Goal: Task Accomplishment & Management: Manage account settings

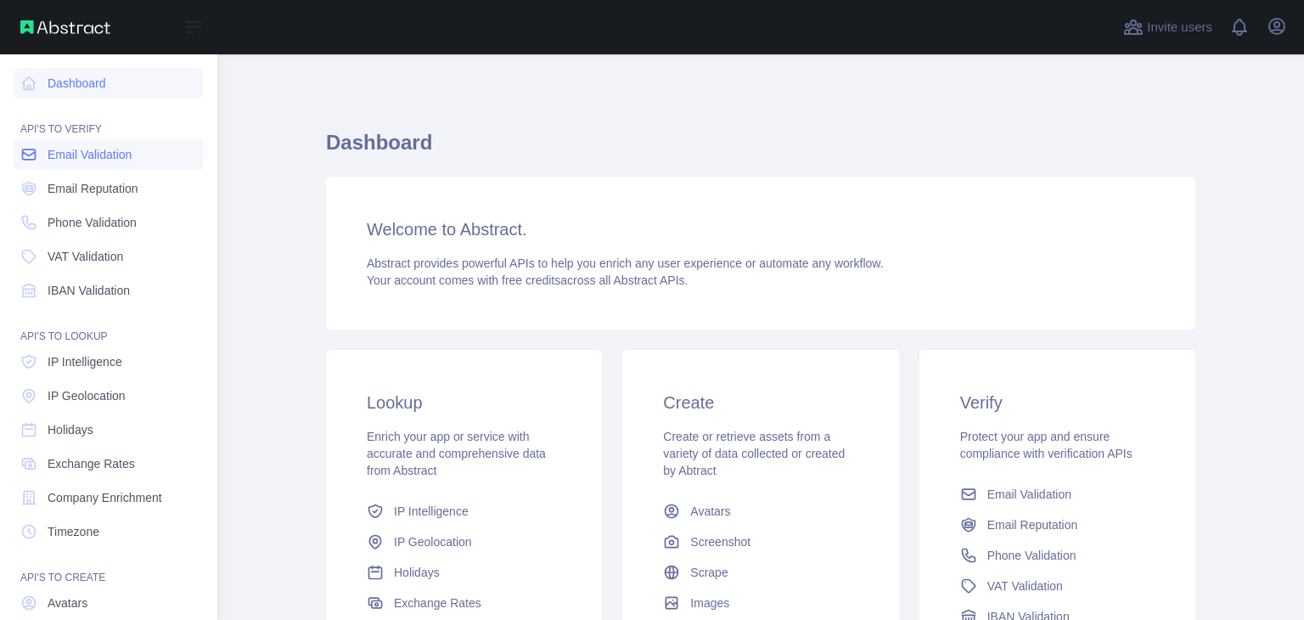
click at [69, 160] on span "Email Validation" at bounding box center [90, 154] width 84 height 17
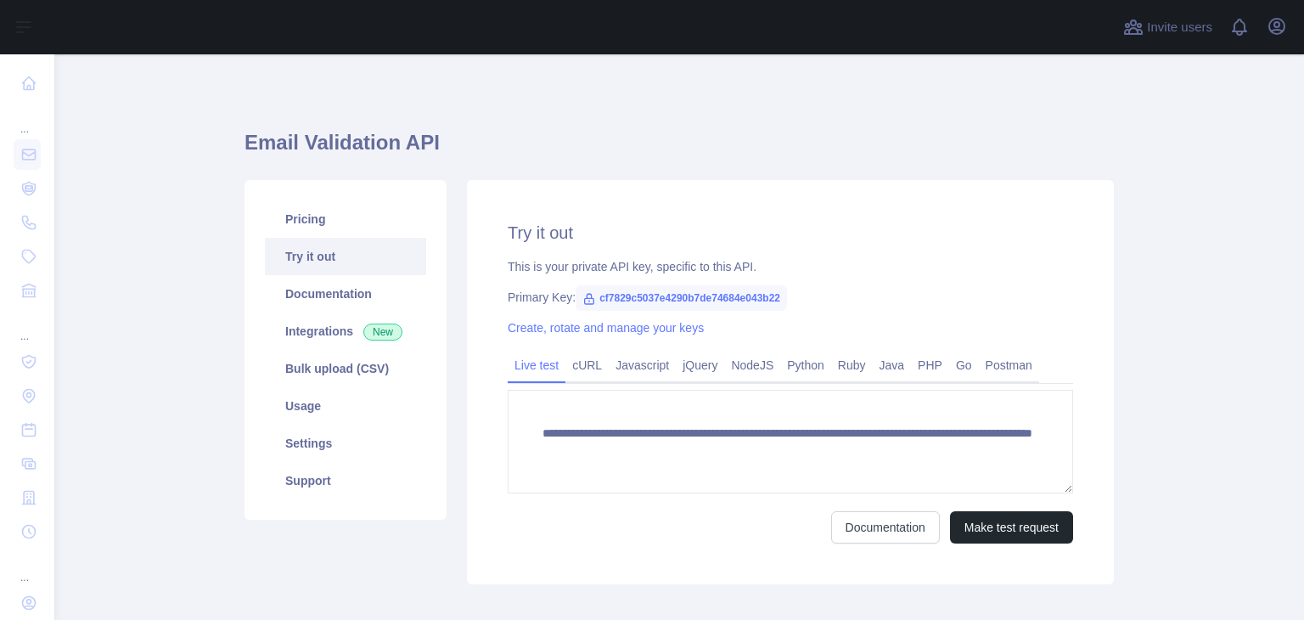
type textarea "**********"
click at [332, 211] on link "Pricing" at bounding box center [345, 218] width 161 height 37
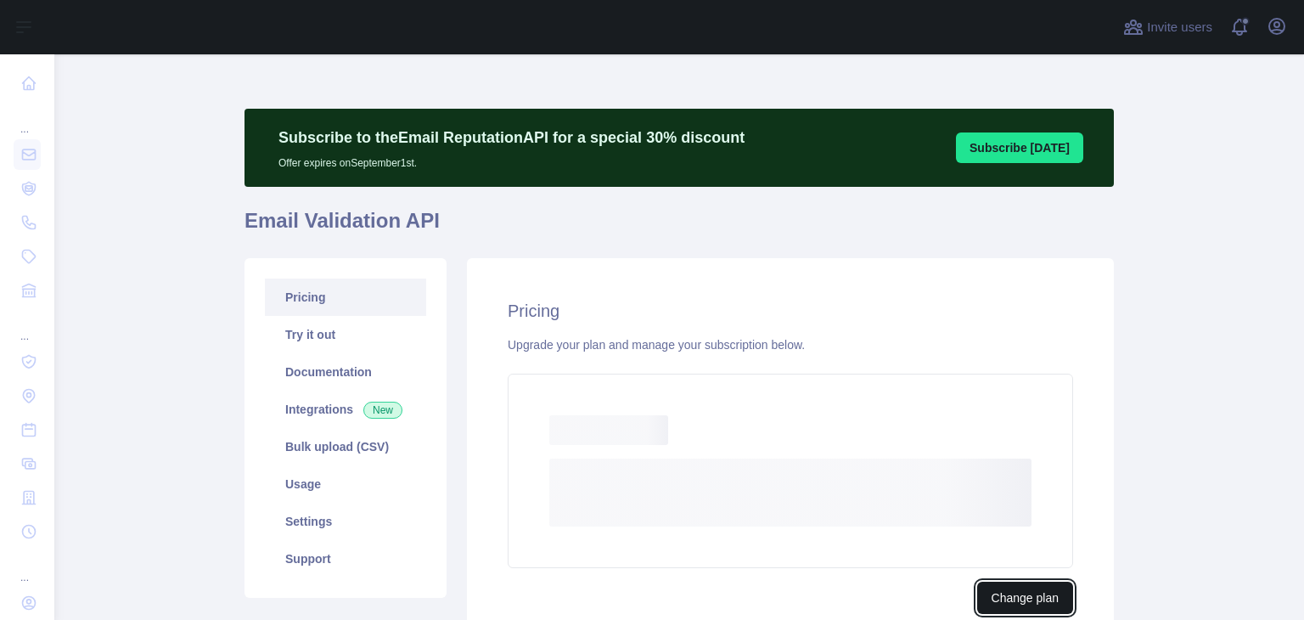
click at [1009, 582] on button "Change plan" at bounding box center [1025, 598] width 96 height 32
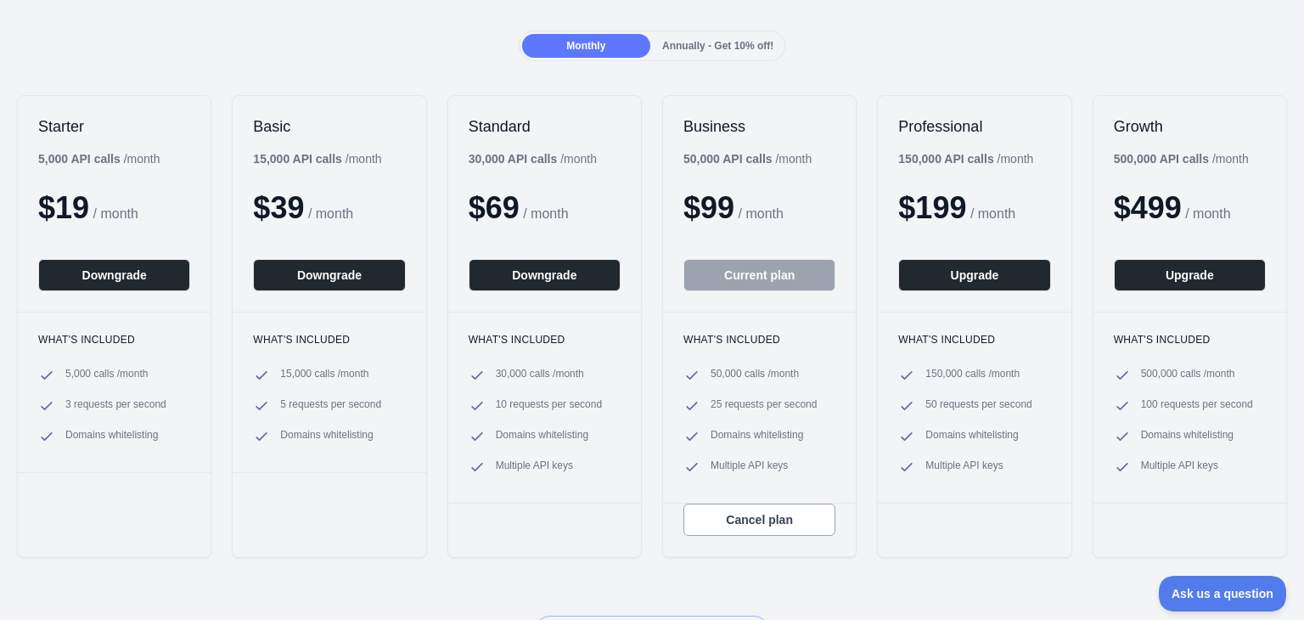
scroll to position [255, 0]
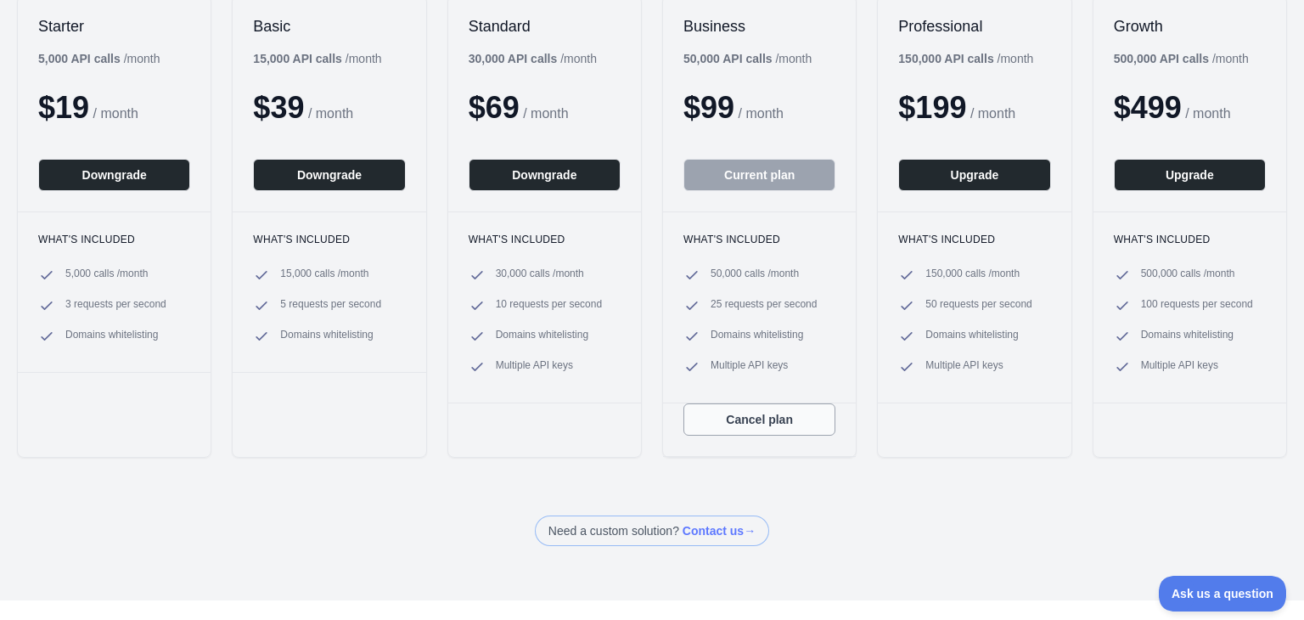
click at [725, 419] on button "Cancel plan" at bounding box center [759, 419] width 152 height 32
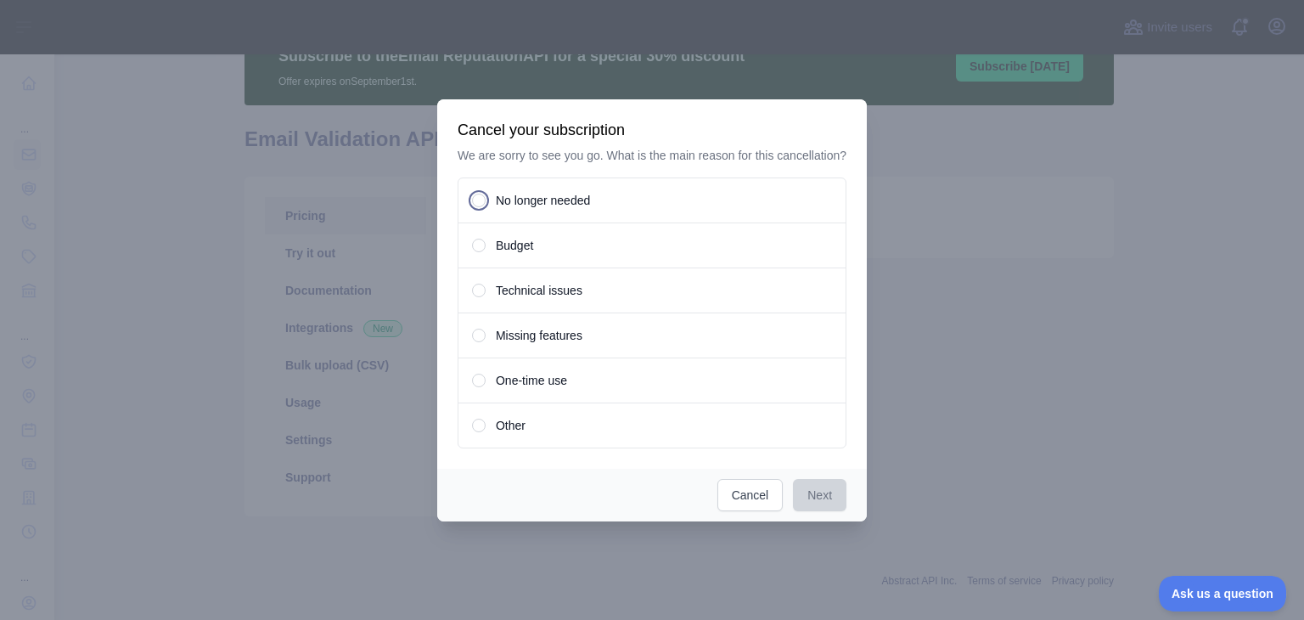
click at [489, 204] on div "No longer needed" at bounding box center [652, 200] width 389 height 46
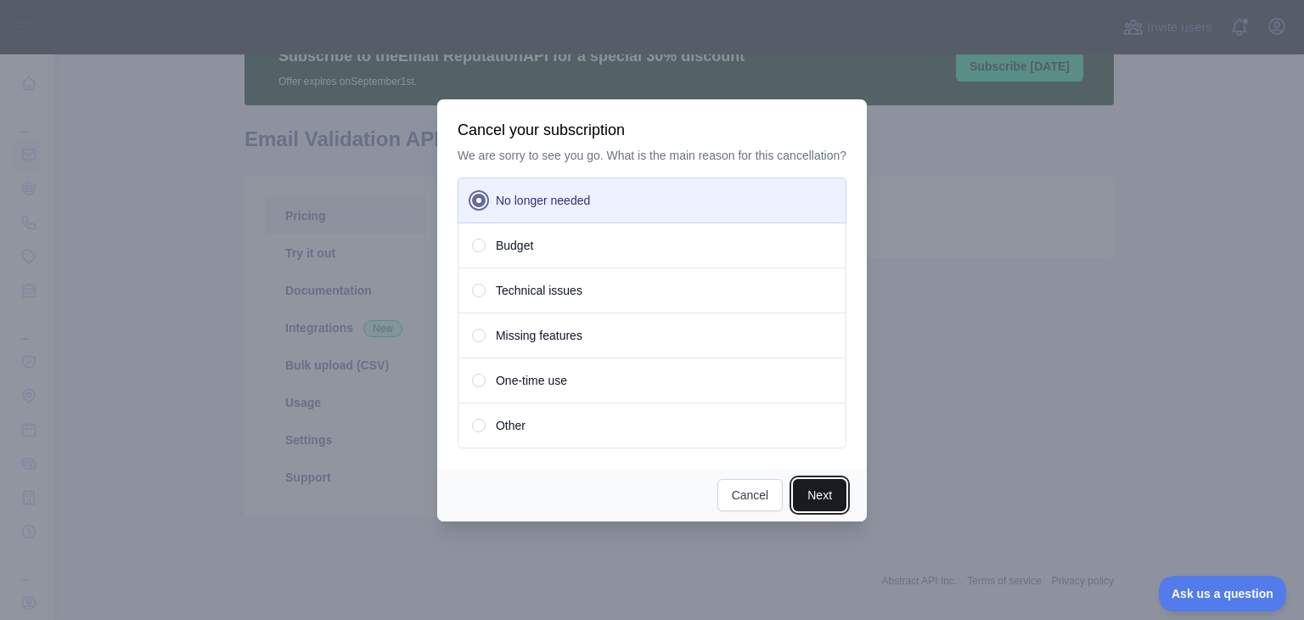
click at [820, 500] on button "Next" at bounding box center [819, 495] width 53 height 32
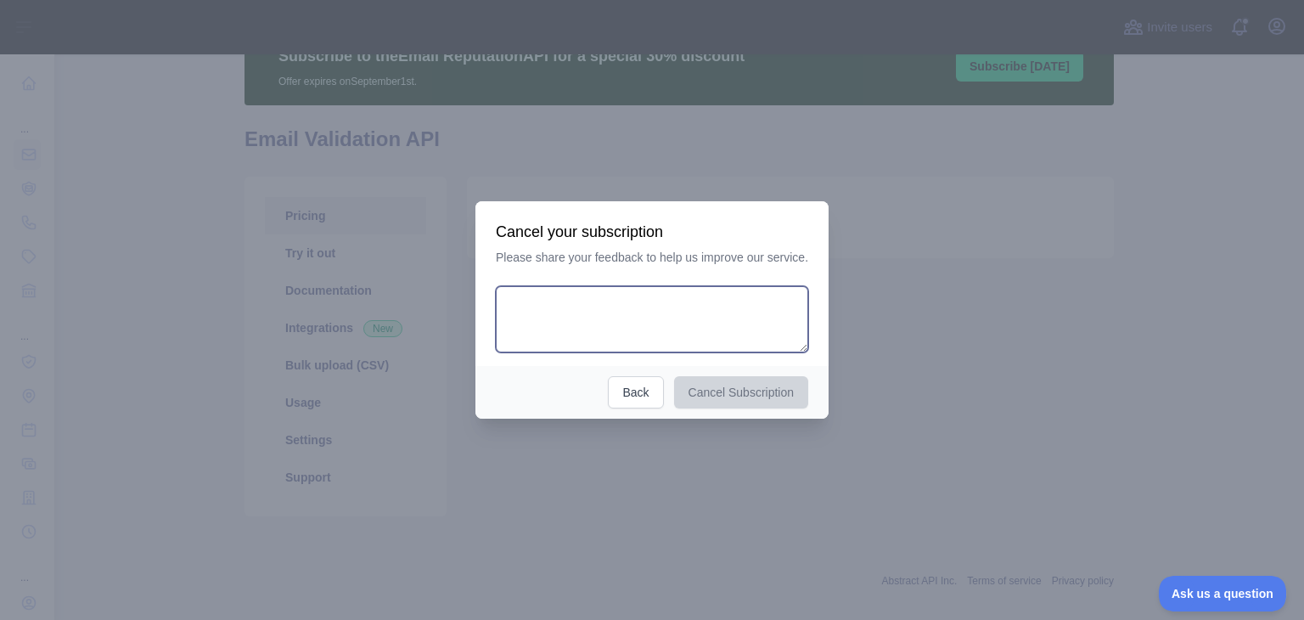
click at [636, 334] on textarea at bounding box center [652, 319] width 312 height 66
type textarea "**********"
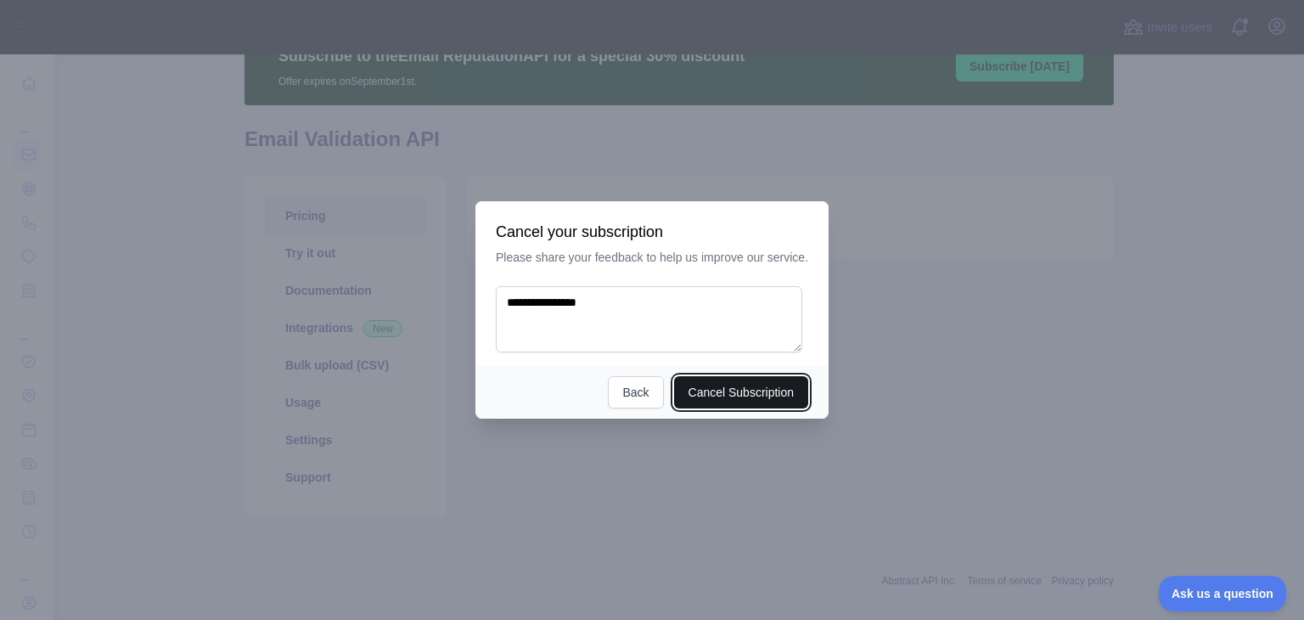
click at [706, 395] on button "Cancel Subscription" at bounding box center [741, 392] width 135 height 32
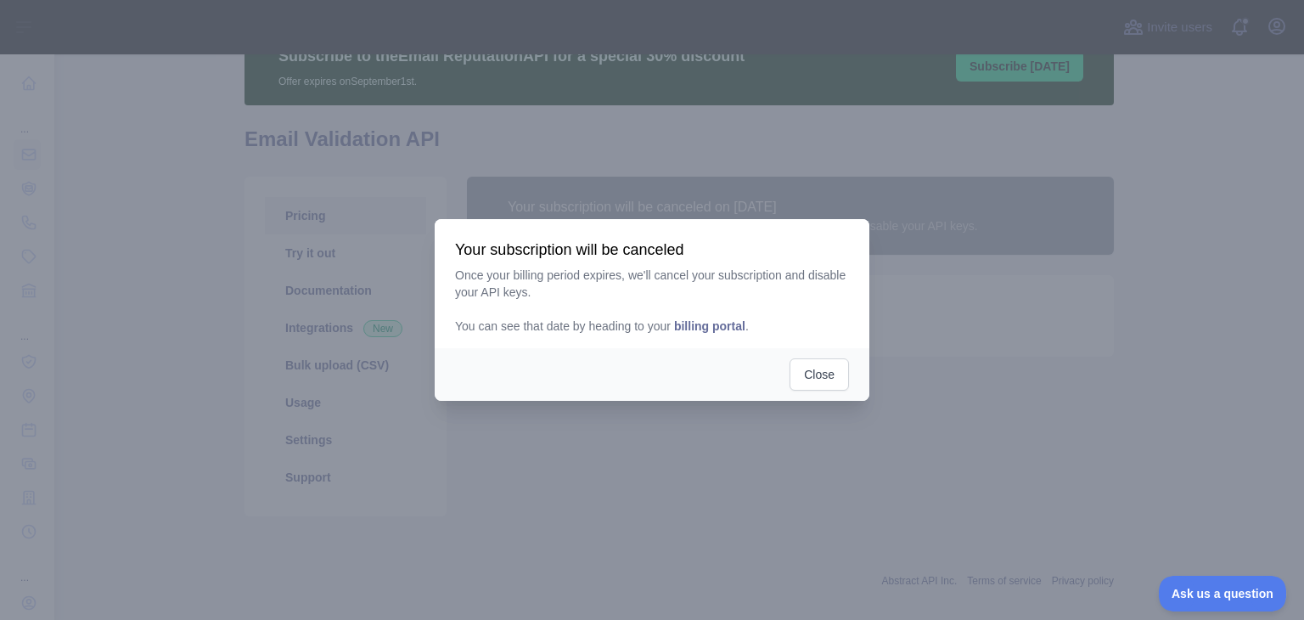
click at [700, 330] on span "billing portal" at bounding box center [709, 326] width 71 height 14
click at [828, 376] on button "Close" at bounding box center [819, 374] width 59 height 32
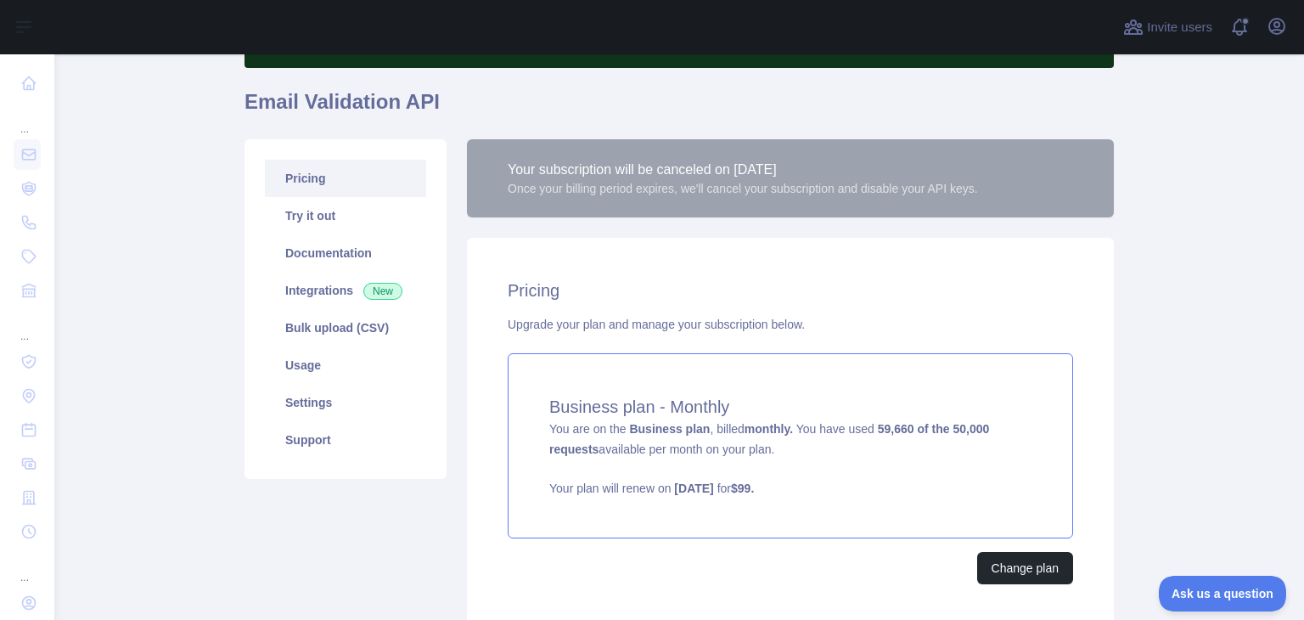
scroll to position [79, 0]
